Goal: Transaction & Acquisition: Purchase product/service

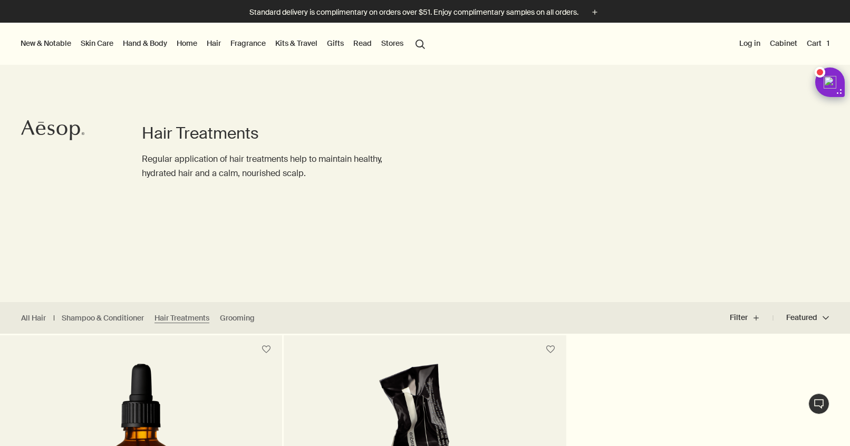
click at [814, 40] on button "Cart 1" at bounding box center [818, 43] width 27 height 14
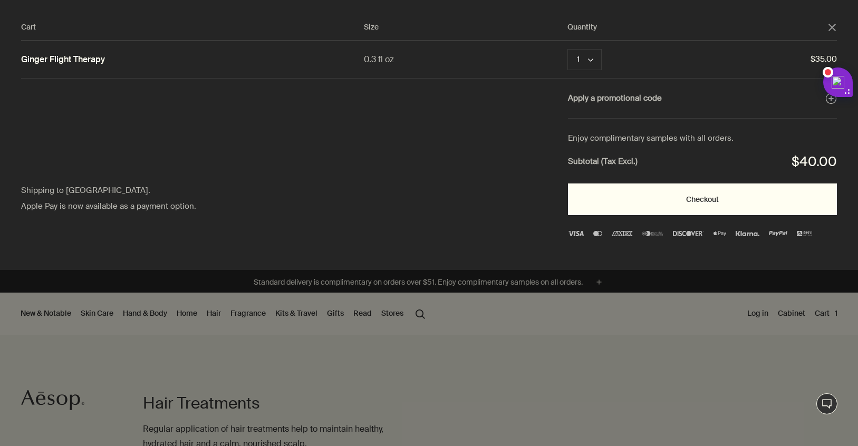
click at [707, 202] on button "Checkout" at bounding box center [703, 200] width 270 height 32
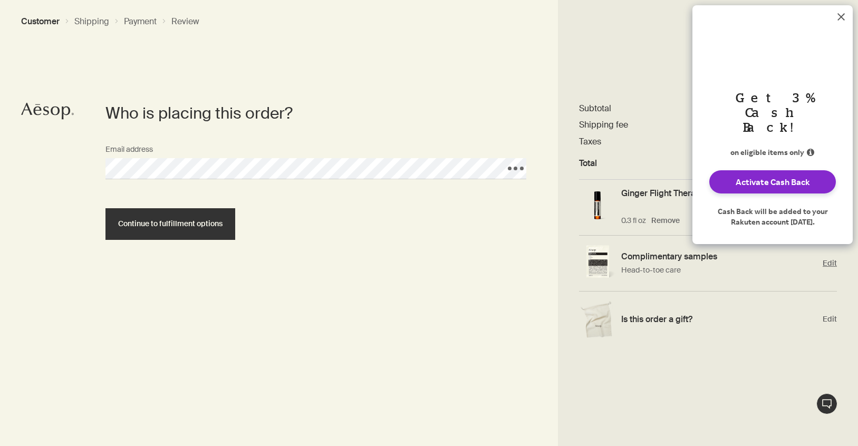
click at [831, 262] on span "Edit" at bounding box center [830, 263] width 14 height 10
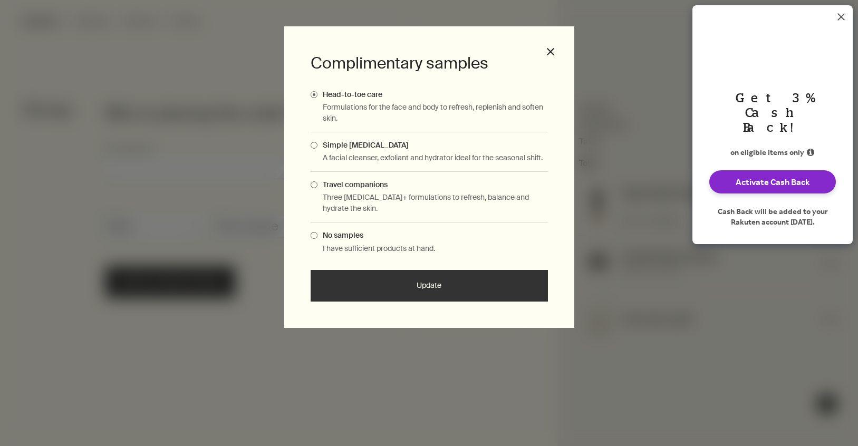
click at [371, 187] on span "Travel companions" at bounding box center [353, 184] width 70 height 9
click at [318, 187] on input "Travel companions" at bounding box center [318, 183] width 0 height 7
click at [385, 289] on button "Update" at bounding box center [429, 286] width 237 height 32
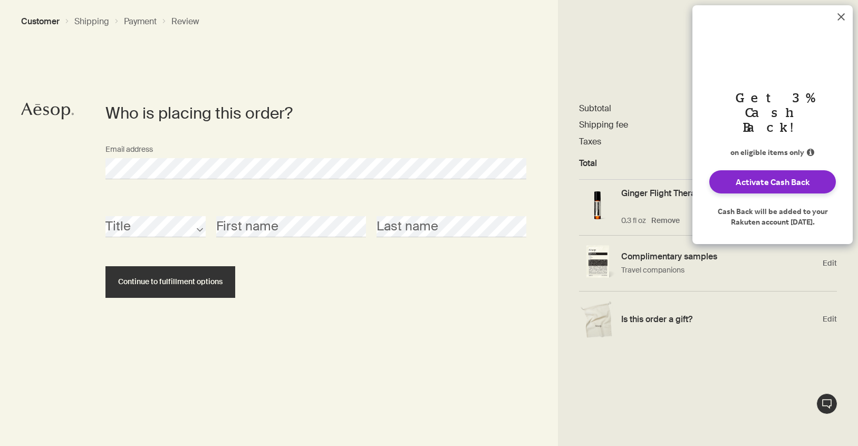
click at [842, 11] on button "Dismiss Rakuten Cash Back message" at bounding box center [841, 16] width 23 height 23
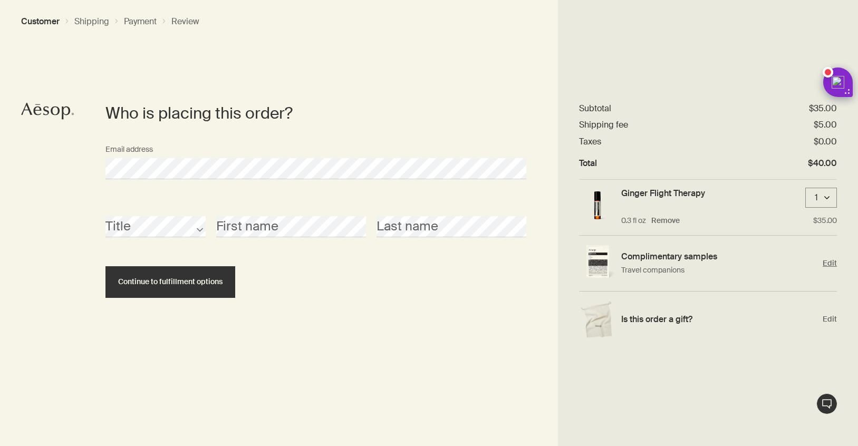
click at [606, 258] on img "Edit" at bounding box center [597, 263] width 37 height 36
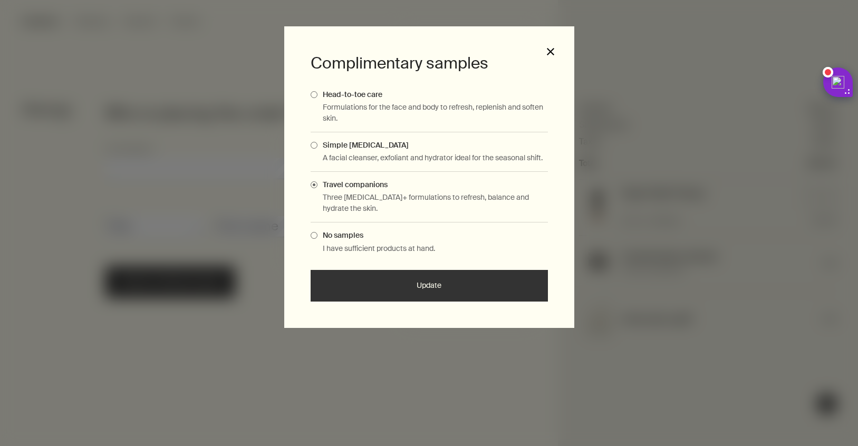
click at [554, 55] on button "close" at bounding box center [550, 51] width 9 height 9
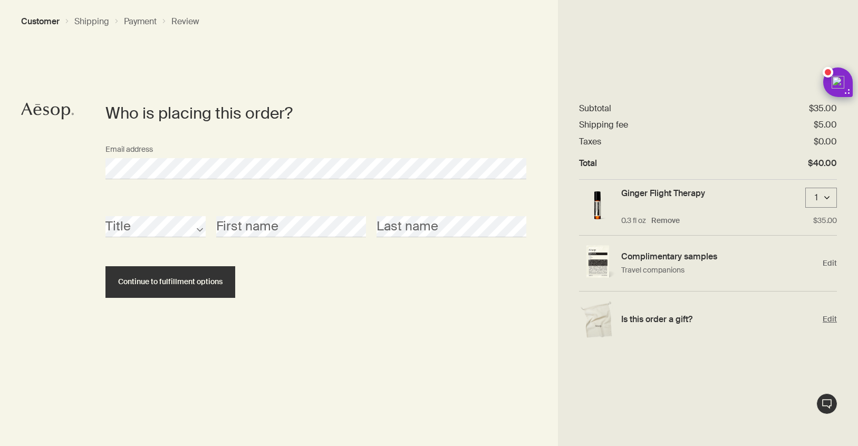
click at [829, 315] on span "Edit" at bounding box center [830, 319] width 14 height 10
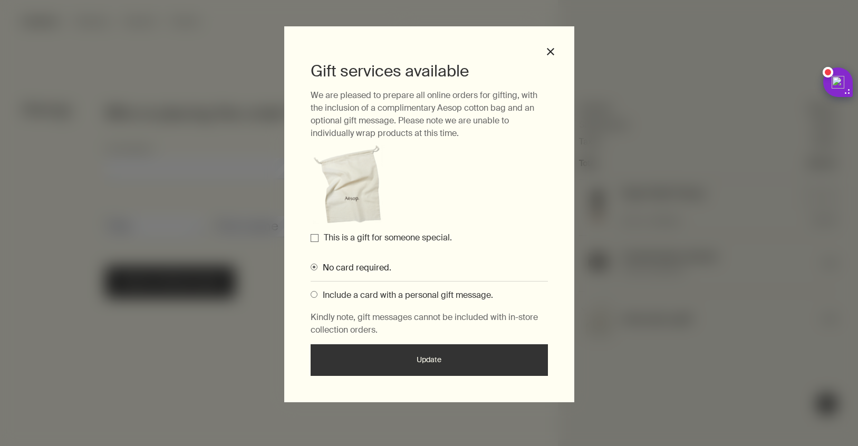
click at [354, 239] on label "This is a gift for someone special." at bounding box center [388, 237] width 128 height 11
click at [319, 239] on input "This is a gift for someone special." at bounding box center [315, 238] width 8 height 8
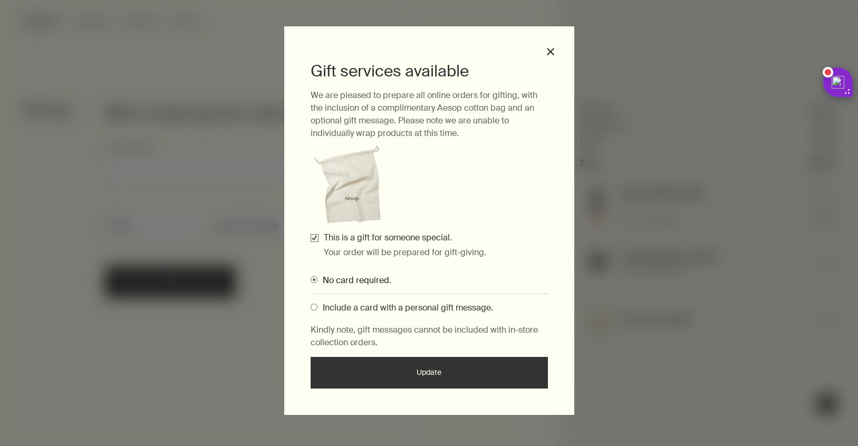
click at [443, 374] on button "Update" at bounding box center [429, 373] width 237 height 32
